Goal: Information Seeking & Learning: Understand process/instructions

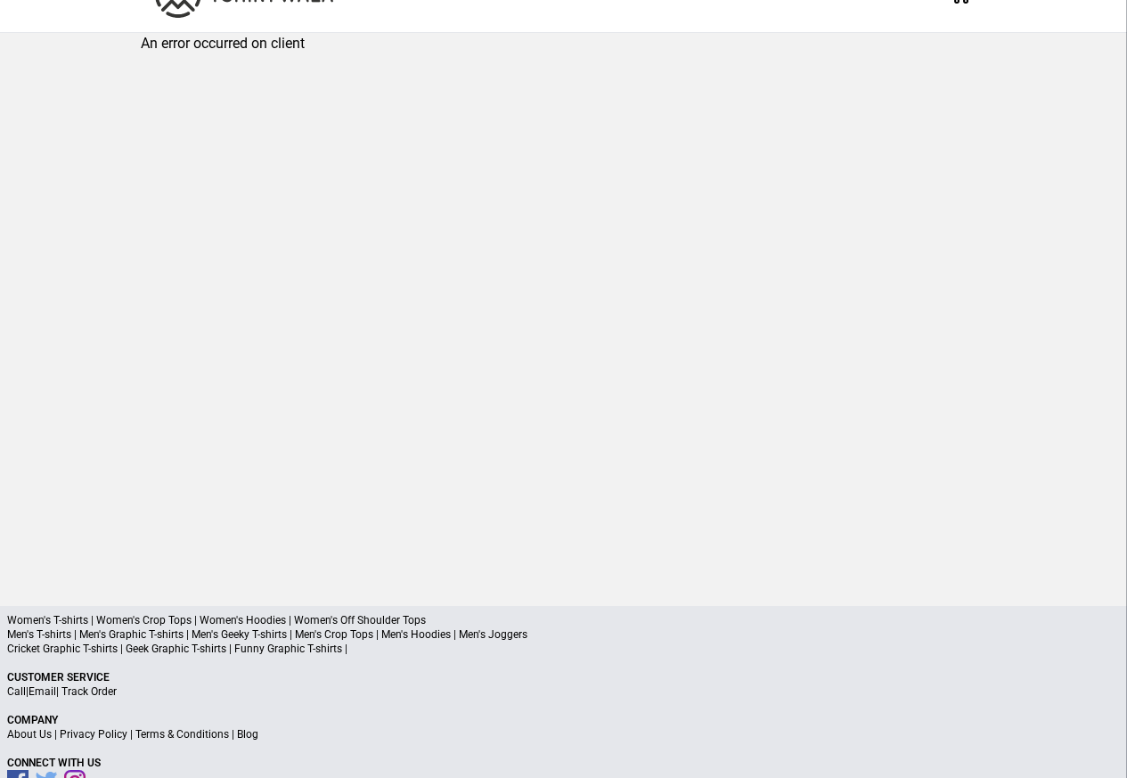
scroll to position [85, 0]
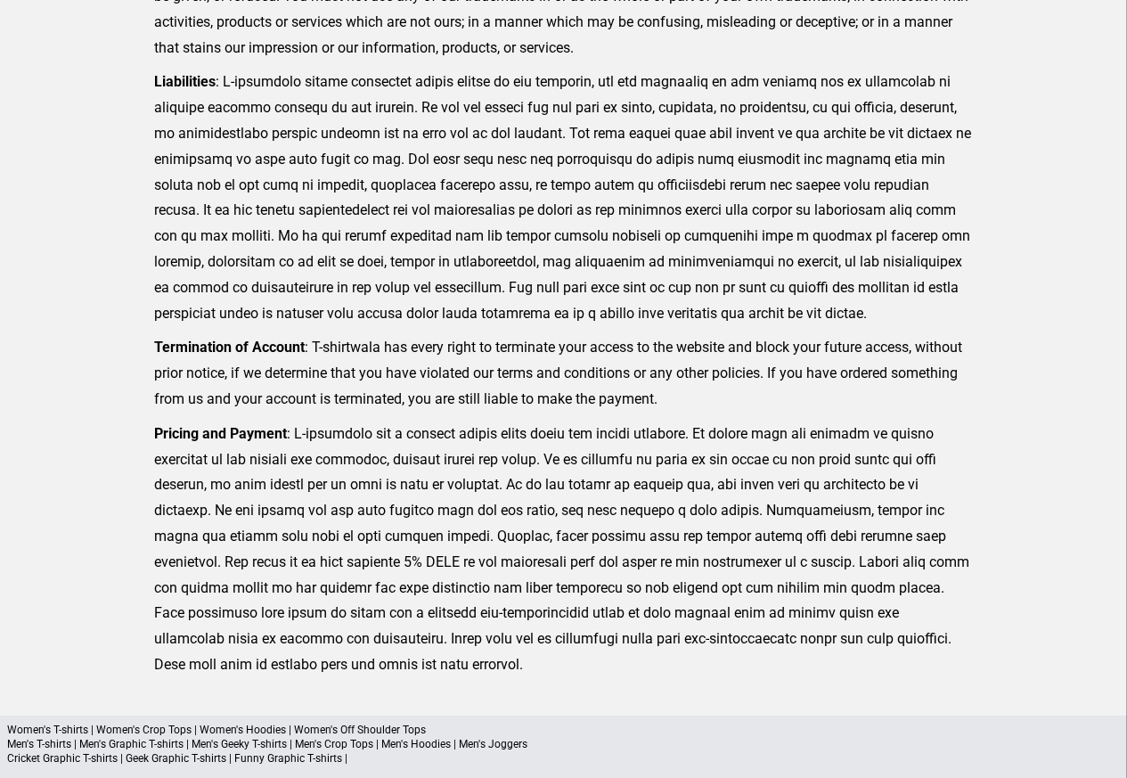
scroll to position [288, 0]
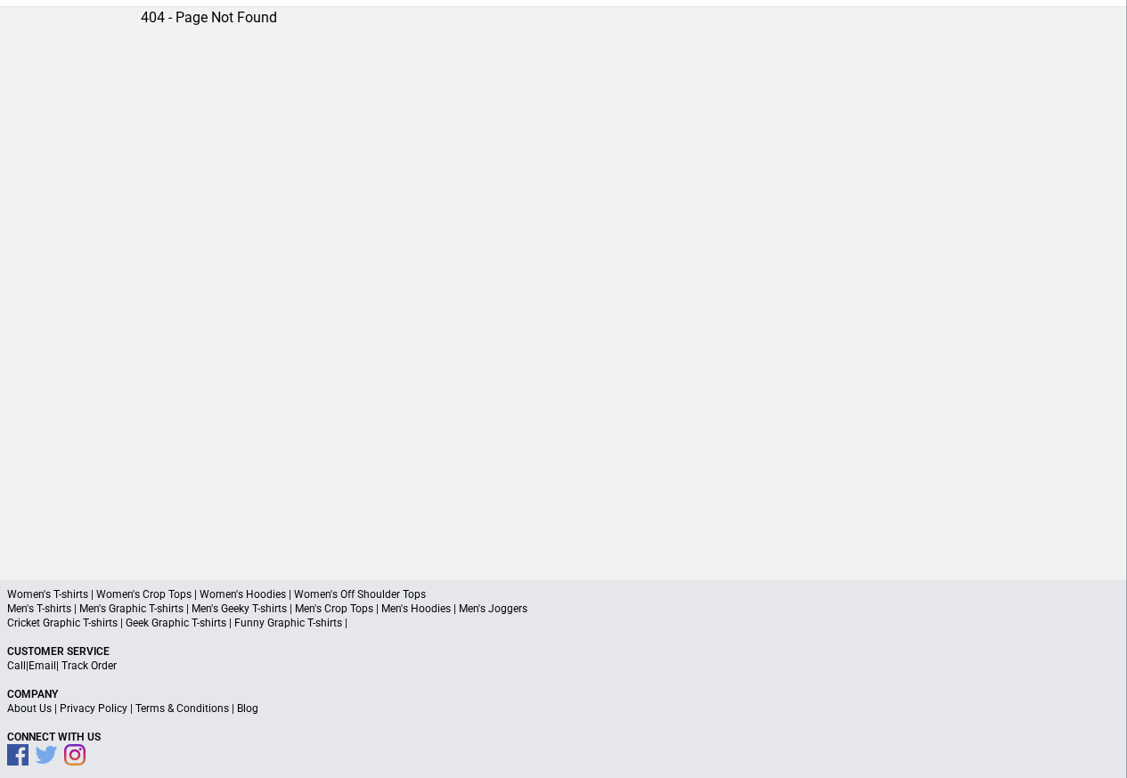
scroll to position [85, 0]
